Goal: Task Accomplishment & Management: Use online tool/utility

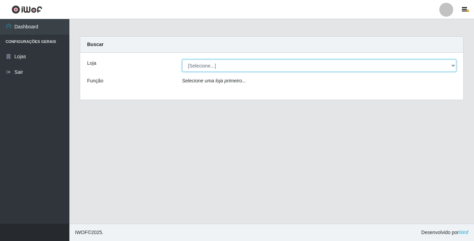
click at [452, 66] on select "[Selecione...] Bemais Supermercados - [GEOGRAPHIC_DATA]" at bounding box center [319, 66] width 274 height 12
select select "250"
click at [182, 60] on select "[Selecione...] Bemais Supermercados - [GEOGRAPHIC_DATA]" at bounding box center [319, 66] width 274 height 12
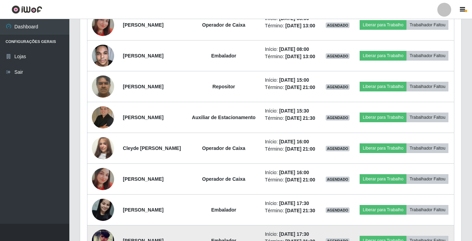
scroll to position [382, 0]
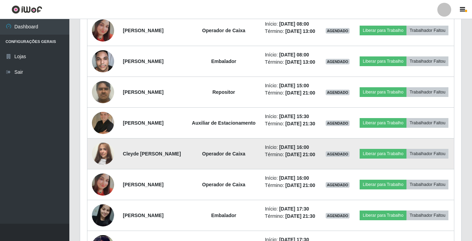
click at [99, 174] on img at bounding box center [103, 154] width 22 height 40
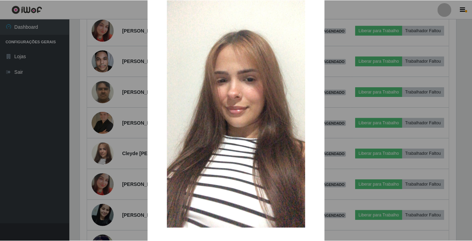
scroll to position [66, 0]
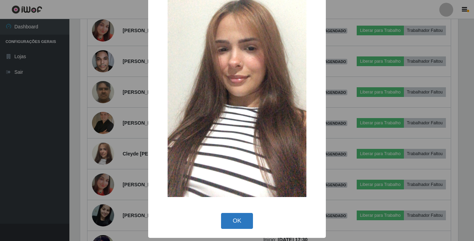
click at [236, 222] on button "OK" at bounding box center [237, 221] width 32 height 16
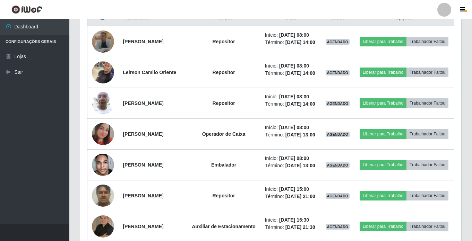
scroll to position [277, 0]
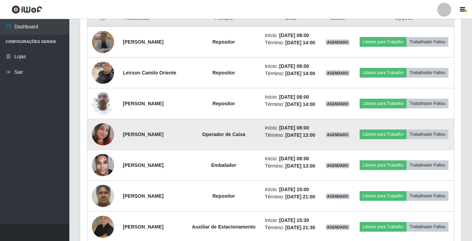
click at [102, 146] on img at bounding box center [103, 134] width 22 height 22
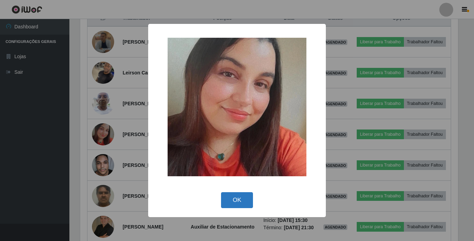
click at [231, 202] on button "OK" at bounding box center [237, 200] width 32 height 16
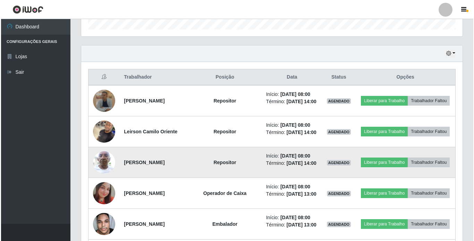
scroll to position [208, 0]
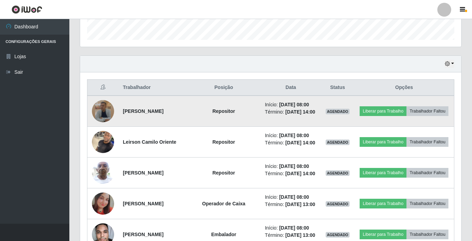
click at [105, 114] on img at bounding box center [103, 111] width 22 height 22
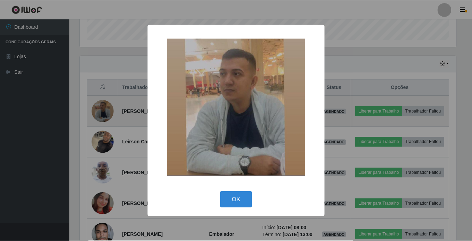
scroll to position [144, 378]
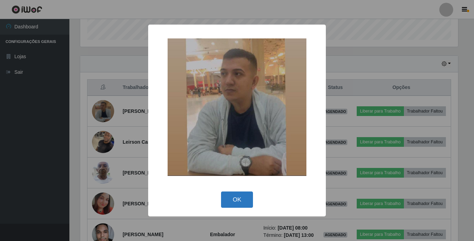
click at [231, 198] on button "OK" at bounding box center [237, 200] width 32 height 16
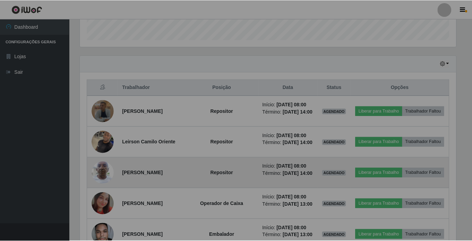
scroll to position [144, 381]
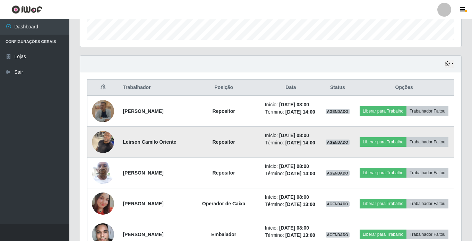
click at [95, 148] on img at bounding box center [103, 141] width 22 height 29
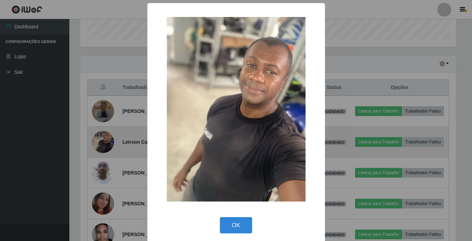
scroll to position [144, 378]
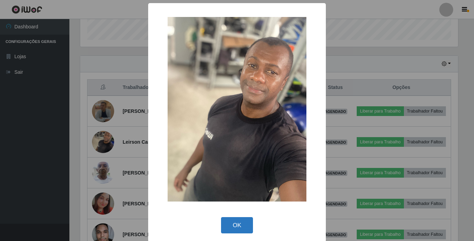
click at [234, 221] on button "OK" at bounding box center [237, 225] width 32 height 16
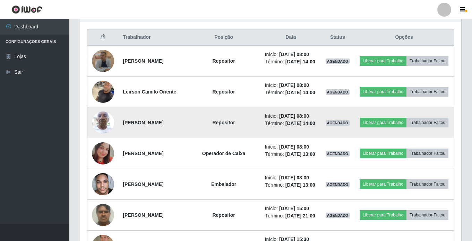
scroll to position [243, 0]
